Goal: Use online tool/utility: Utilize a website feature to perform a specific function

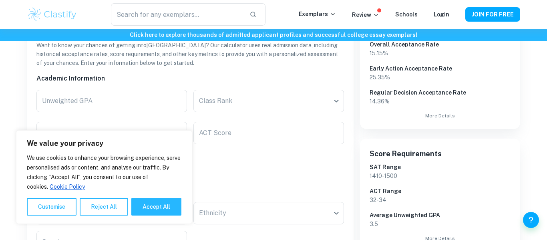
scroll to position [159, 0]
click at [105, 209] on button "Reject All" at bounding box center [104, 207] width 48 height 18
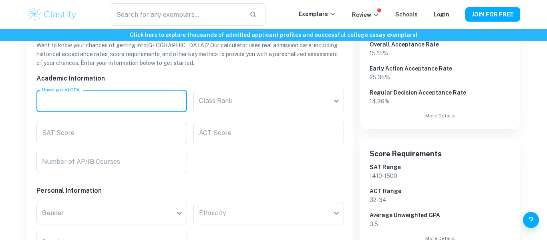
click at [126, 104] on input "Unweighted GPA" at bounding box center [111, 101] width 151 height 22
type input "3.5"
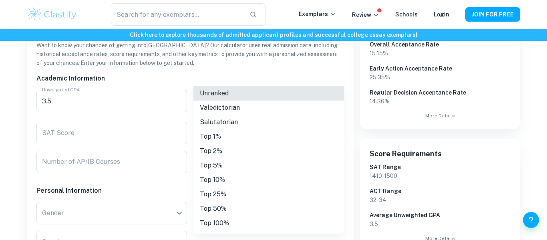
click at [224, 193] on li "Top 25%" at bounding box center [268, 194] width 151 height 14
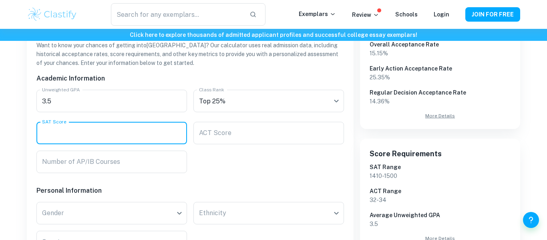
click at [126, 132] on input "SAT Score" at bounding box center [111, 133] width 151 height 22
type input "1410"
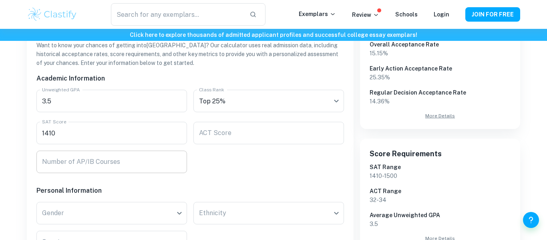
click at [160, 158] on input "Number of AP/IB Courses" at bounding box center [111, 162] width 151 height 22
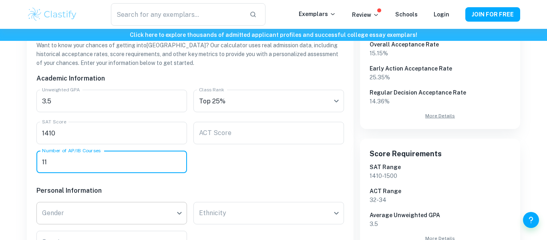
type input "11"
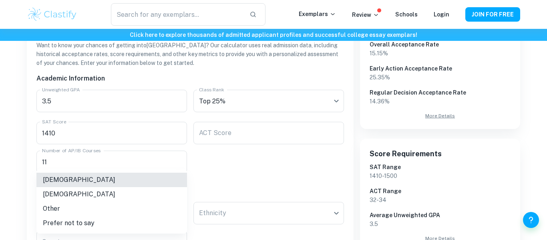
click at [127, 193] on li "[DEMOGRAPHIC_DATA]" at bounding box center [111, 194] width 151 height 14
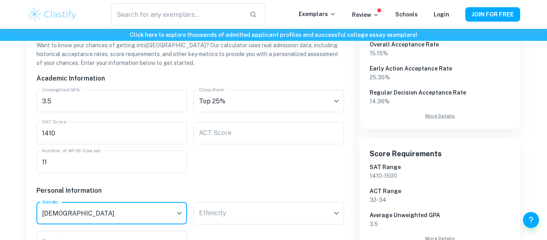
scroll to position [248, 0]
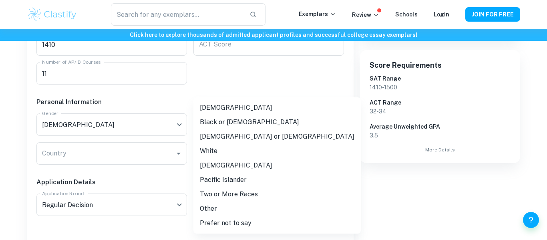
click at [231, 147] on li "White" at bounding box center [276, 151] width 167 height 14
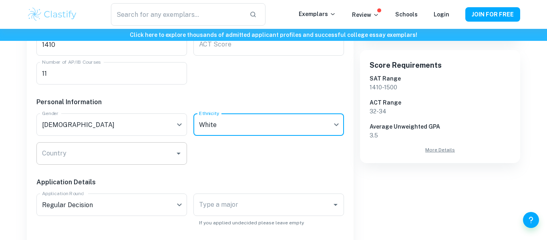
click at [175, 153] on icon "Open" at bounding box center [179, 154] width 10 height 10
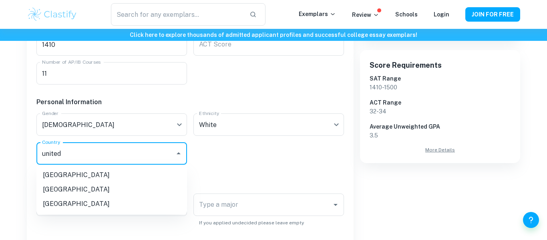
click at [84, 204] on li "[GEOGRAPHIC_DATA]" at bounding box center [111, 204] width 151 height 14
type input "united"
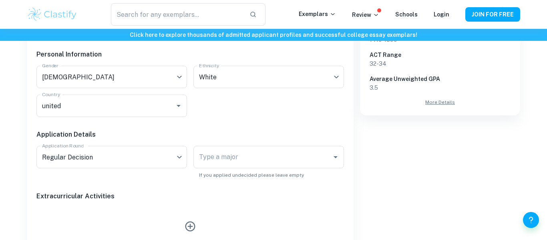
scroll to position [298, 0]
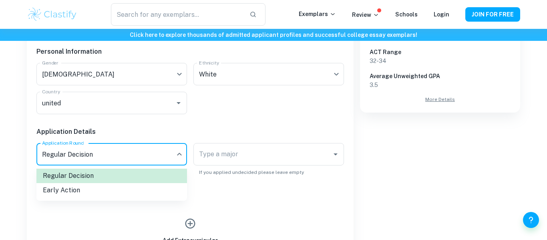
click at [135, 188] on li "Early Action" at bounding box center [111, 190] width 151 height 14
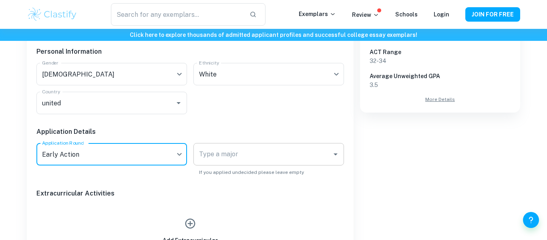
click at [213, 159] on input "Type a major" at bounding box center [262, 154] width 131 height 15
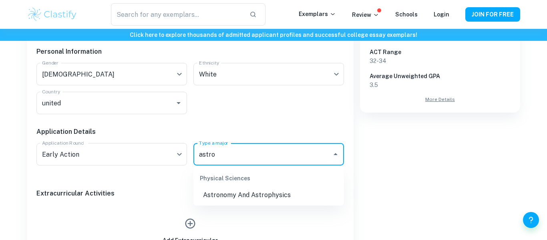
click at [229, 198] on li "Astronomy And Astrophysics" at bounding box center [268, 195] width 151 height 14
type input "astro"
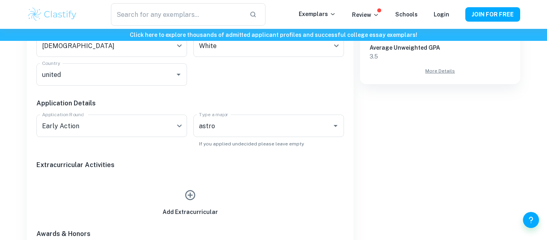
scroll to position [328, 0]
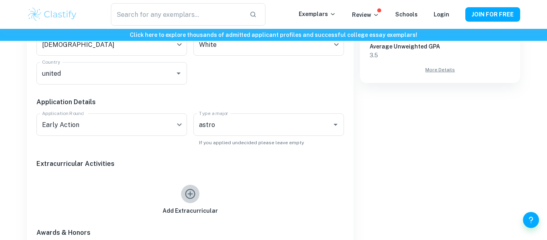
click at [197, 195] on button "button" at bounding box center [190, 194] width 18 height 18
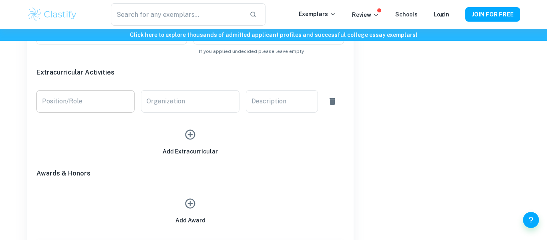
scroll to position [410, 0]
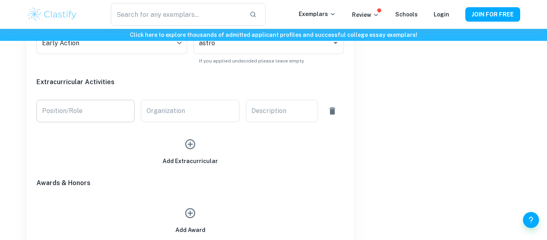
click at [92, 117] on input "Position/Role" at bounding box center [85, 111] width 98 height 22
click at [328, 111] on icon "button" at bounding box center [333, 111] width 10 height 10
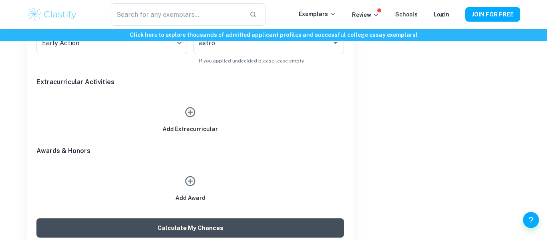
click at [177, 227] on button "Calculate My Chances" at bounding box center [189, 227] width 307 height 19
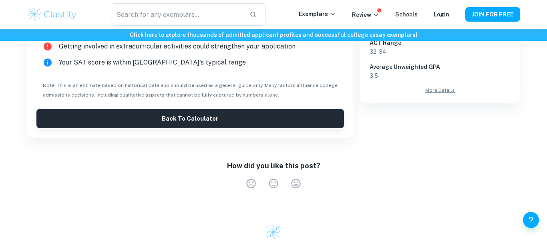
scroll to position [309, 0]
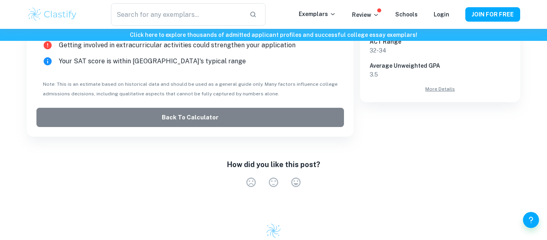
click at [195, 110] on button "Back to Calculator" at bounding box center [189, 117] width 307 height 19
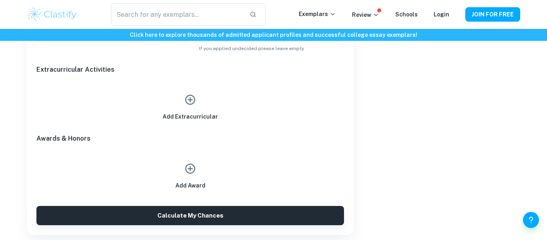
scroll to position [430, 0]
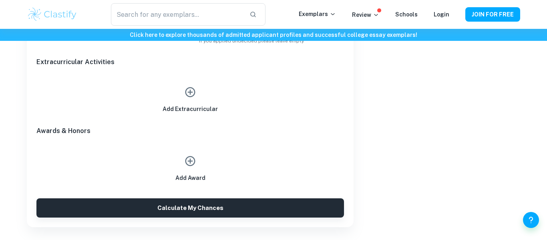
click at [196, 96] on icon "button" at bounding box center [190, 92] width 12 height 12
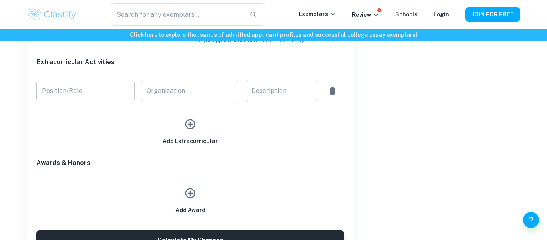
click at [101, 92] on input "Position/Role" at bounding box center [85, 91] width 98 height 22
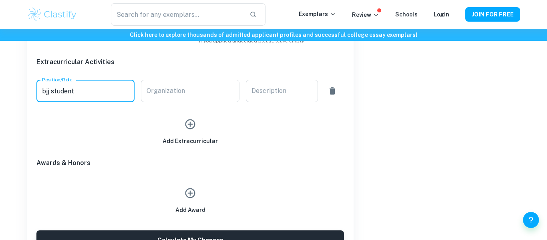
type input "bjj student"
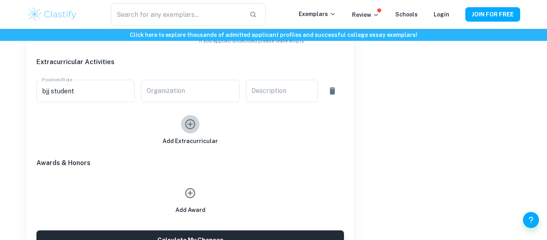
click at [190, 124] on icon "button" at bounding box center [190, 124] width 10 height 10
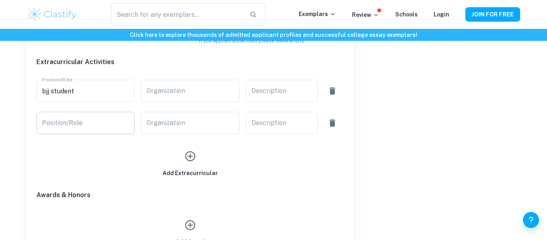
click at [95, 125] on input "Position/Role" at bounding box center [85, 123] width 98 height 22
type input "member"
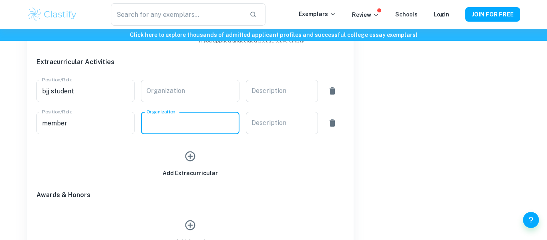
click at [155, 127] on input "Organization" at bounding box center [190, 123] width 98 height 22
type input "astronomy club"
click at [190, 156] on icon "button" at bounding box center [190, 156] width 10 height 10
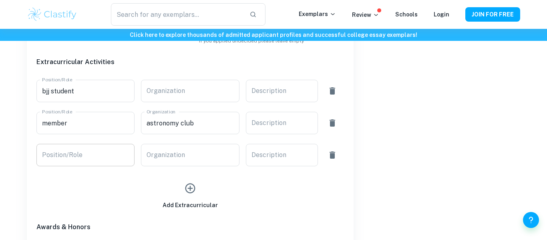
click at [127, 154] on input "Position/Role" at bounding box center [85, 155] width 98 height 22
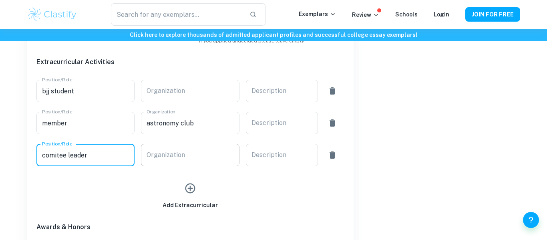
type input "comitee leader"
click at [180, 153] on div "Organization Organization" at bounding box center [190, 155] width 98 height 22
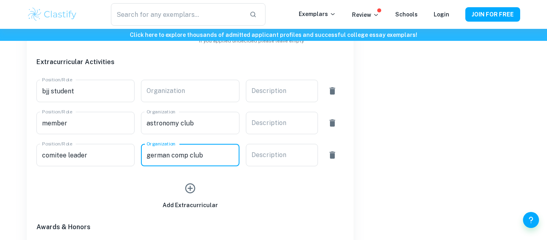
type input "german comp club"
click at [185, 179] on div "Add Extracurricular" at bounding box center [190, 194] width 55 height 30
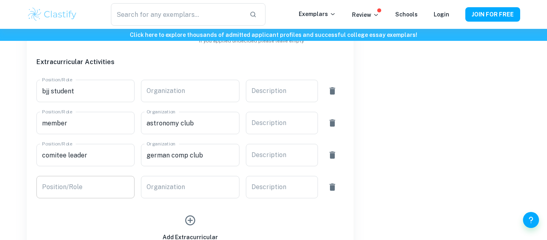
click at [117, 187] on input "Position/Role" at bounding box center [85, 187] width 98 height 22
type input "member"
click at [168, 189] on input "Organization" at bounding box center [190, 187] width 98 height 22
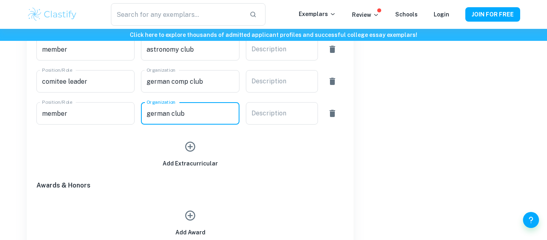
scroll to position [561, 0]
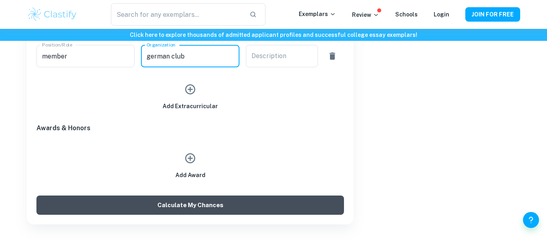
type input "german club"
click at [173, 209] on button "Calculate My Chances" at bounding box center [189, 204] width 307 height 19
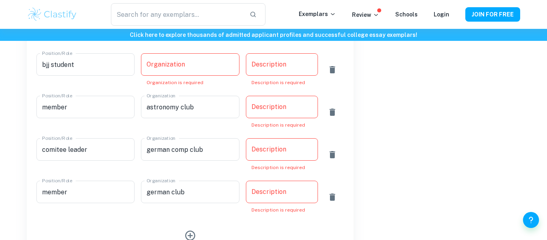
scroll to position [452, 0]
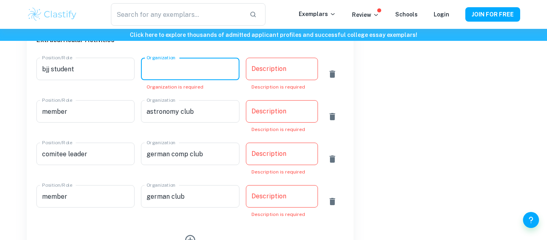
click at [165, 70] on input "Organization" at bounding box center [190, 69] width 98 height 22
type input "a"
click at [293, 68] on textarea "Description" at bounding box center [281, 68] width 61 height 9
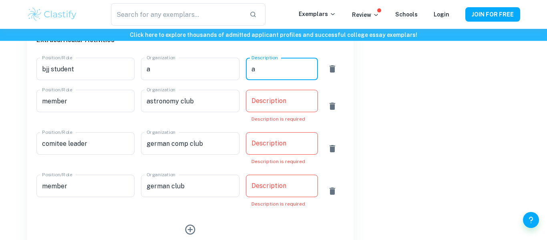
type textarea "a"
click at [273, 106] on div "x Description" at bounding box center [282, 101] width 72 height 22
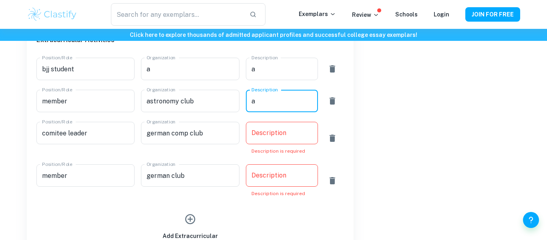
type textarea "a"
click at [277, 134] on textarea "Description" at bounding box center [281, 133] width 61 height 9
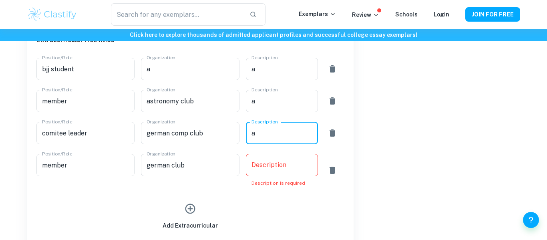
type textarea "a"
click at [277, 182] on p "Description is required" at bounding box center [281, 182] width 61 height 7
click at [276, 173] on div "x Description" at bounding box center [282, 165] width 72 height 22
type textarea "a"
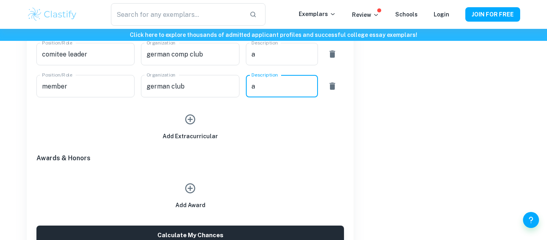
scroll to position [550, 0]
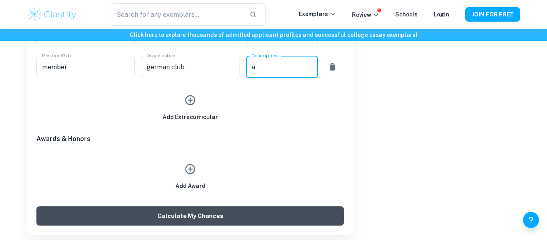
click at [219, 211] on button "Calculate My Chances" at bounding box center [189, 215] width 307 height 19
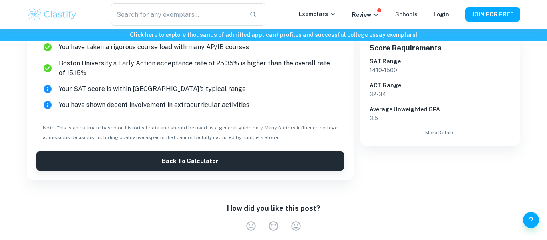
scroll to position [265, 0]
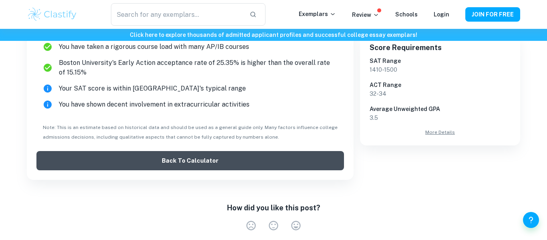
click at [197, 164] on button "Back to Calculator" at bounding box center [189, 160] width 307 height 19
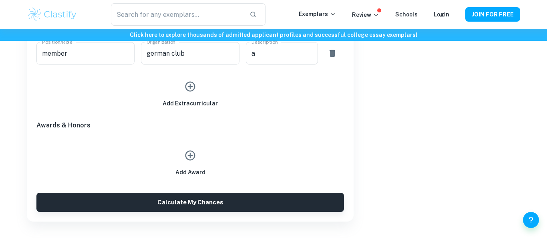
scroll to position [565, 0]
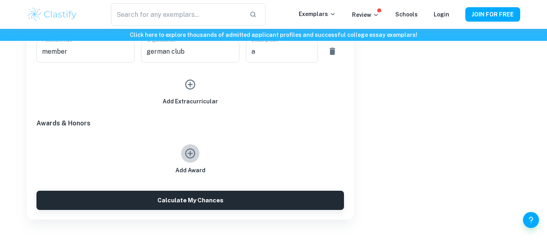
click at [191, 157] on icon "button" at bounding box center [190, 154] width 10 height 10
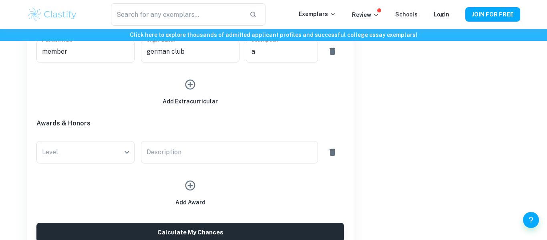
click at [334, 155] on icon "button" at bounding box center [333, 152] width 10 height 10
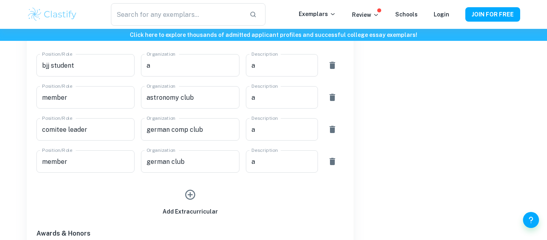
scroll to position [465, 0]
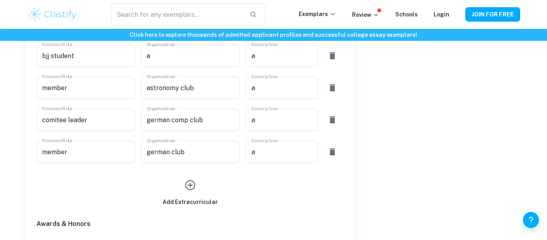
click at [186, 181] on icon "button" at bounding box center [190, 185] width 12 height 12
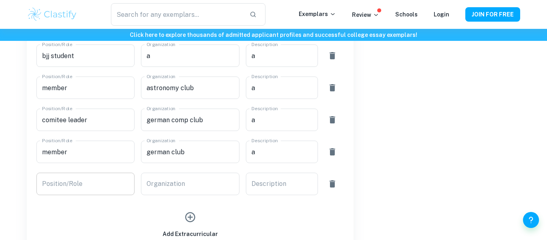
click at [110, 183] on input "Position/Role" at bounding box center [85, 184] width 98 height 22
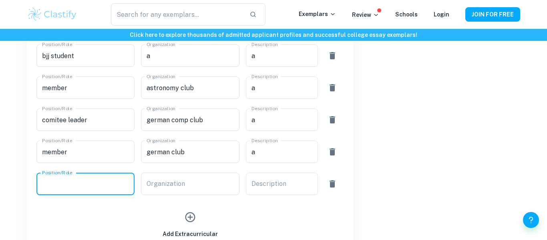
type input "s"
type input "a"
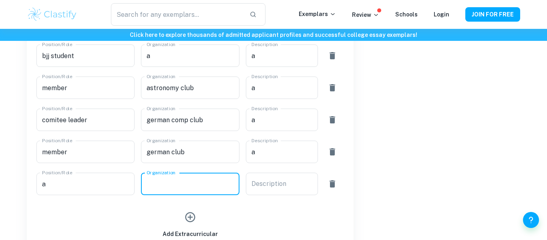
click at [180, 186] on input "Organization" at bounding box center [190, 184] width 98 height 22
type input "study abroad"
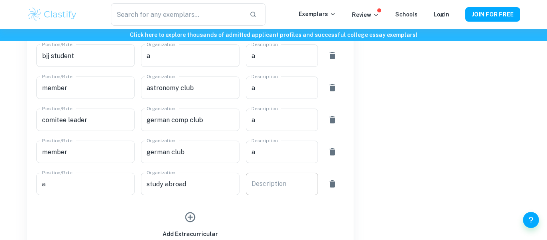
click at [265, 189] on div "x Description" at bounding box center [282, 184] width 72 height 22
type textarea "a"
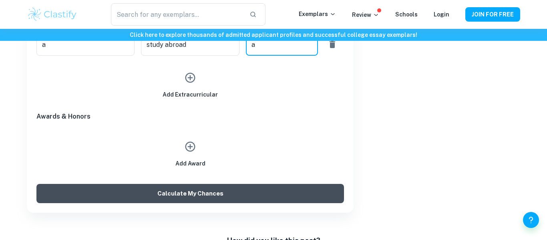
click at [253, 191] on button "Calculate My Chances" at bounding box center [189, 193] width 307 height 19
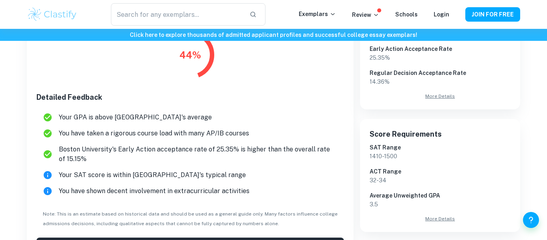
scroll to position [183, 0]
